Goal: Check status

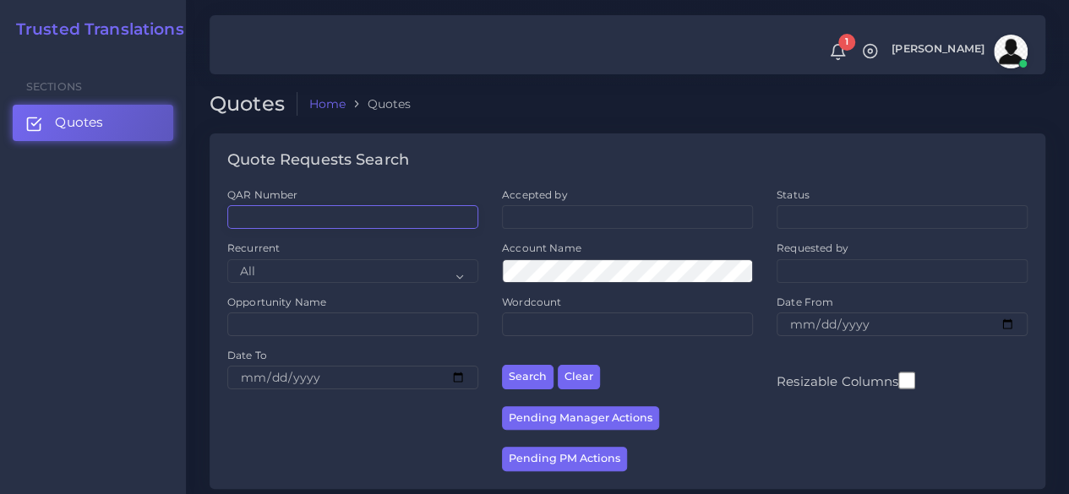
click at [335, 226] on input "QAR Number" at bounding box center [352, 217] width 251 height 24
paste input "QAR124220"
type input "QAR124220"
click at [502, 365] on button "Search" at bounding box center [528, 377] width 52 height 25
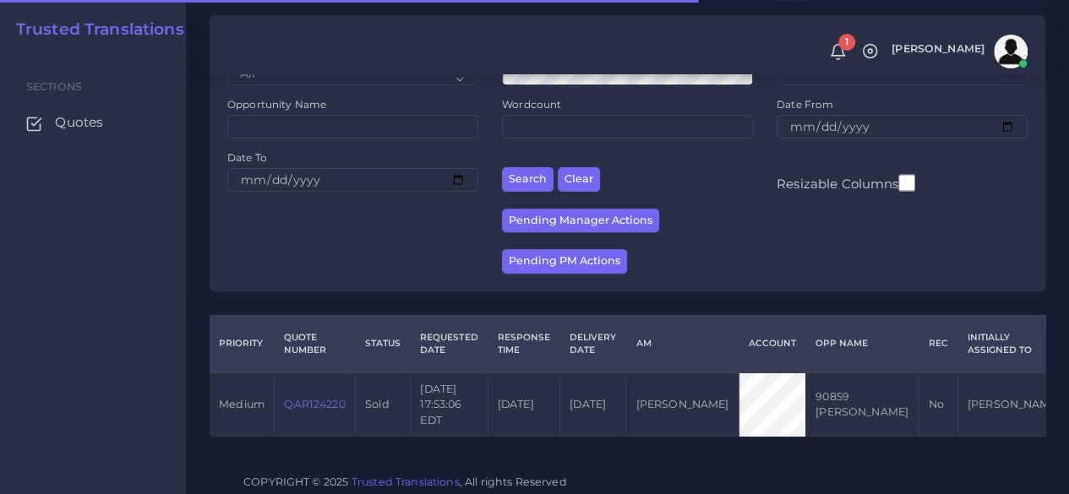
scroll to position [232, 0]
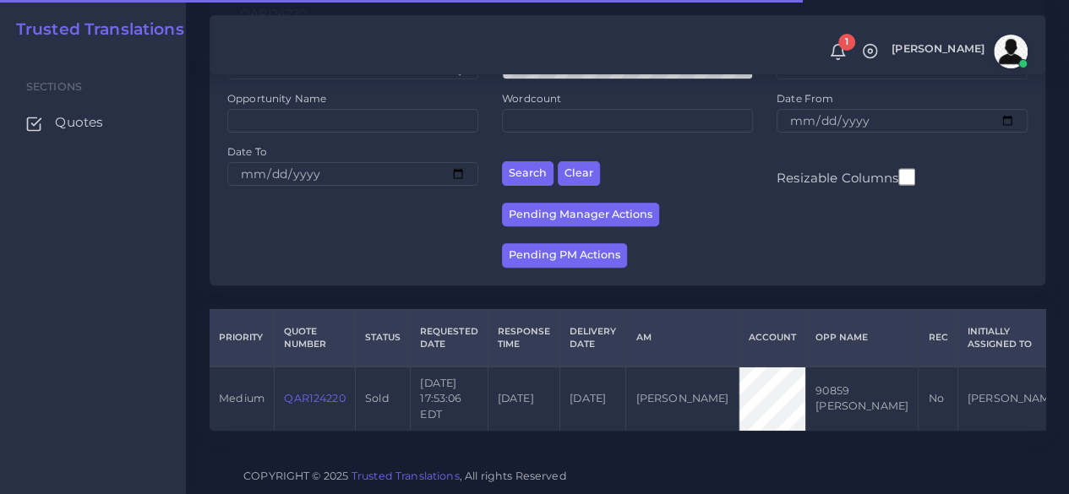
click at [323, 392] on link "QAR124220" at bounding box center [314, 398] width 61 height 13
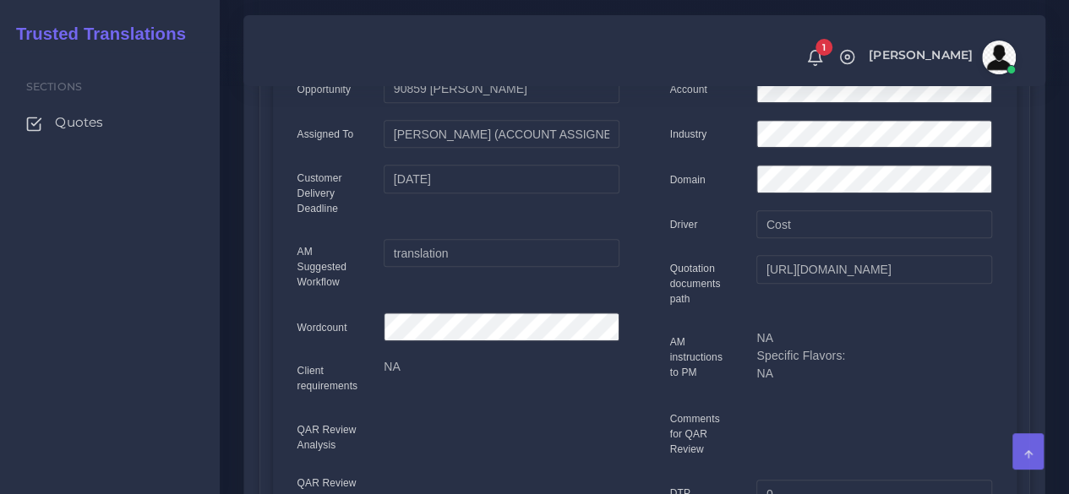
scroll to position [338, 0]
